Goal: Browse casually

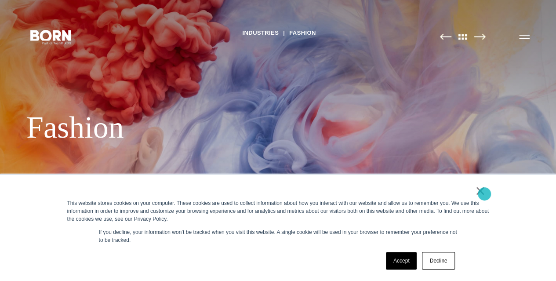
click at [484, 194] on link "×" at bounding box center [480, 191] width 11 height 8
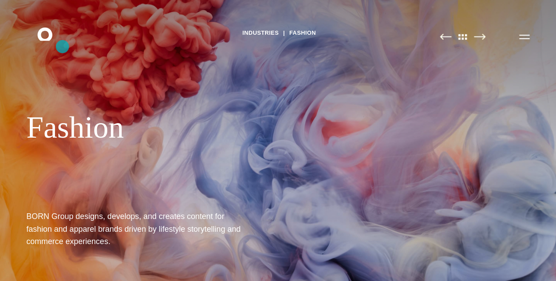
click at [62, 47] on icon ".st0{display:none;} .st1{display:inline;} .st2{font-family:'HelveticaNeue-Mediu…" at bounding box center [51, 36] width 56 height 23
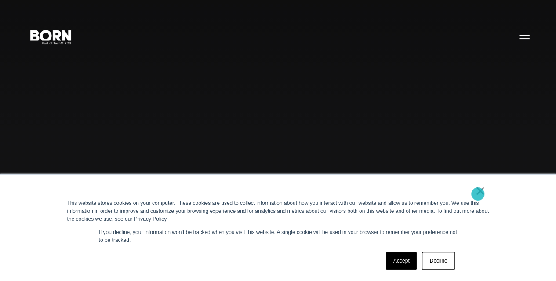
click at [478, 194] on link "×" at bounding box center [480, 191] width 11 height 8
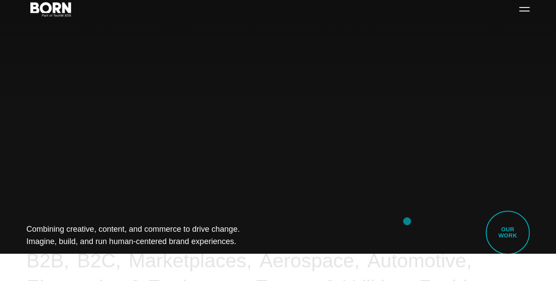
scroll to position [22, 0]
